Goal: Find contact information: Find contact information

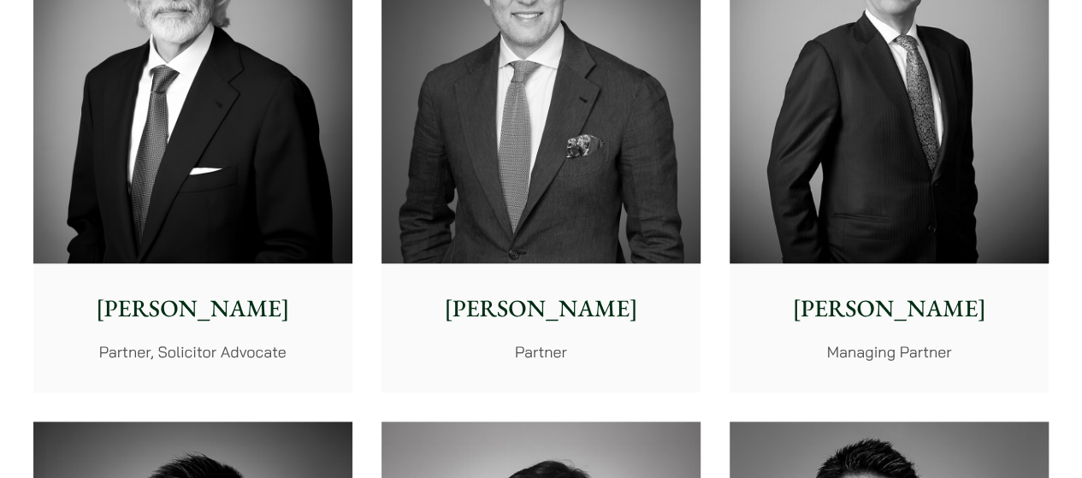
scroll to position [684, 0]
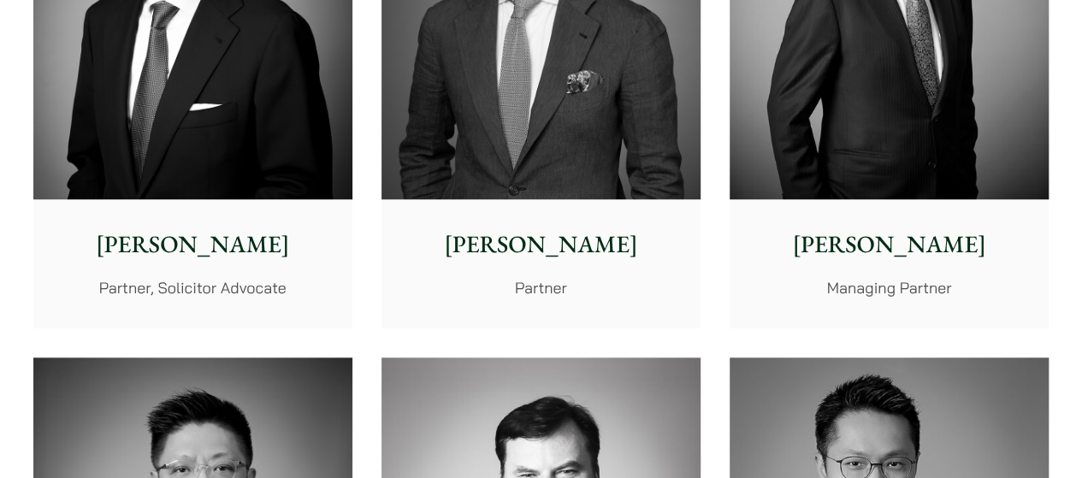
click at [253, 241] on p "[PERSON_NAME]" at bounding box center [193, 245] width 292 height 36
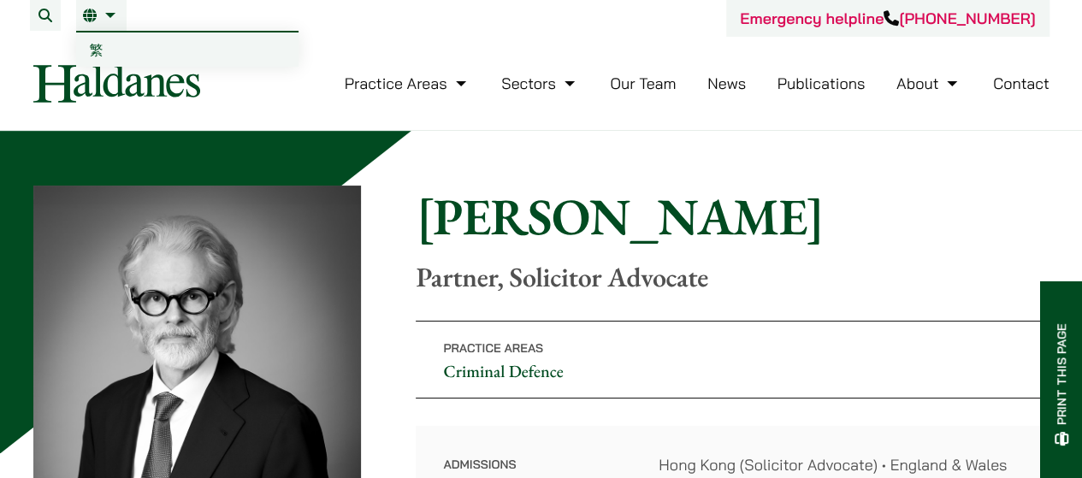
click at [109, 17] on link "EN" at bounding box center [101, 16] width 37 height 14
click at [90, 45] on span "繁" at bounding box center [97, 49] width 14 height 17
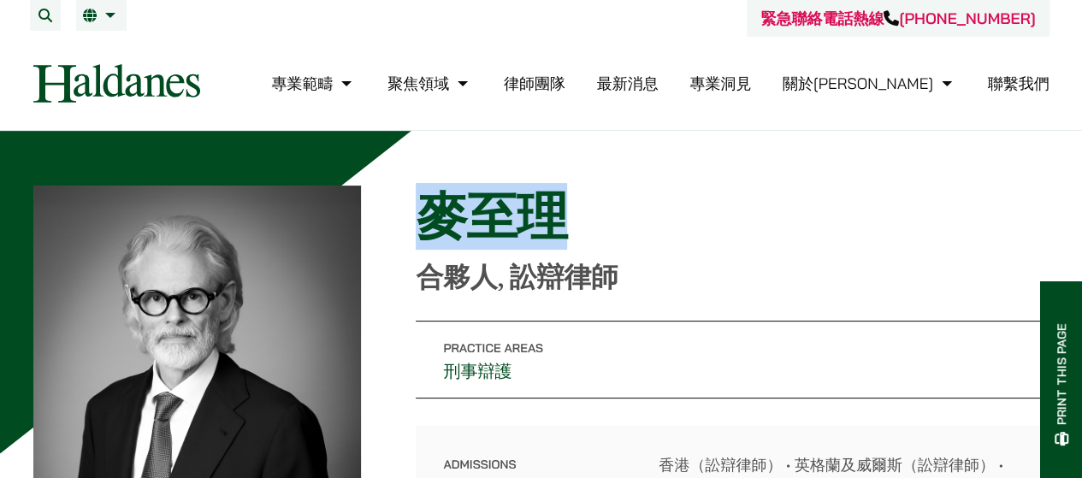
drag, startPoint x: 429, startPoint y: 227, endPoint x: 552, endPoint y: 225, distance: 123.2
click at [552, 225] on h1 "麥至理" at bounding box center [732, 217] width 633 height 62
